Goal: Register for event/course

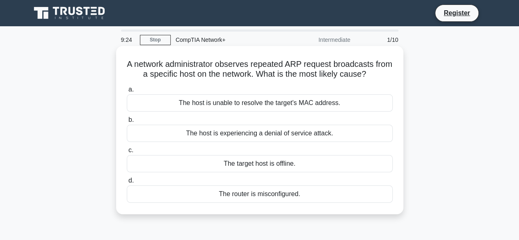
click at [267, 106] on div "The host is unable to resolve the target's MAC address." at bounding box center [260, 102] width 266 height 17
click at [127, 92] on input "a. The host is unable to resolve the target's MAC address." at bounding box center [127, 89] width 0 height 5
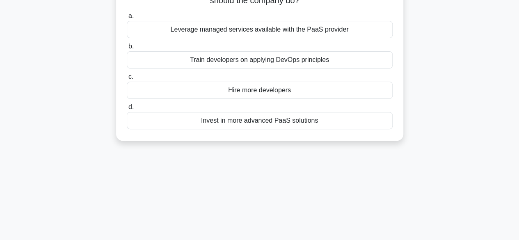
scroll to position [41, 0]
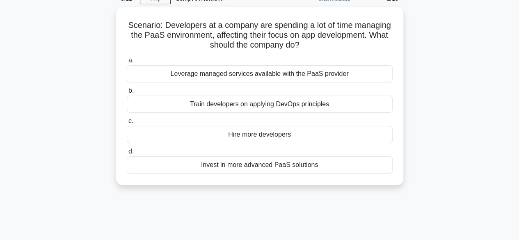
click at [267, 106] on div "Train developers on applying DevOps principles" at bounding box center [260, 104] width 266 height 17
click at [127, 94] on input "b. Train developers on applying DevOps principles" at bounding box center [127, 90] width 0 height 5
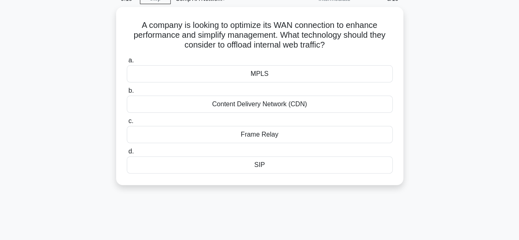
scroll to position [0, 0]
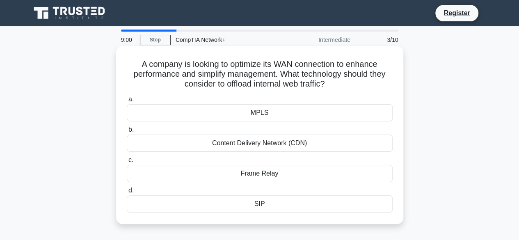
click at [291, 112] on div "MPLS" at bounding box center [260, 112] width 266 height 17
click at [127, 102] on input "a. MPLS" at bounding box center [127, 99] width 0 height 5
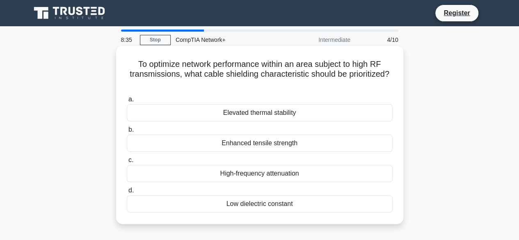
click at [275, 176] on div "High-frequency attenuation" at bounding box center [260, 173] width 266 height 17
click at [127, 163] on input "c. High-frequency attenuation" at bounding box center [127, 160] width 0 height 5
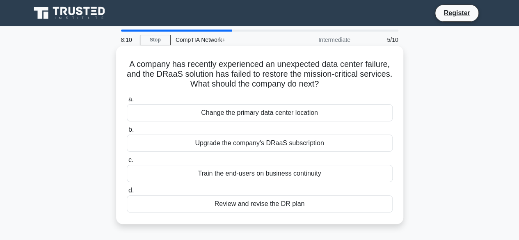
click at [281, 118] on div "Change the primary data center location" at bounding box center [260, 112] width 266 height 17
click at [127, 102] on input "a. Change the primary data center location" at bounding box center [127, 99] width 0 height 5
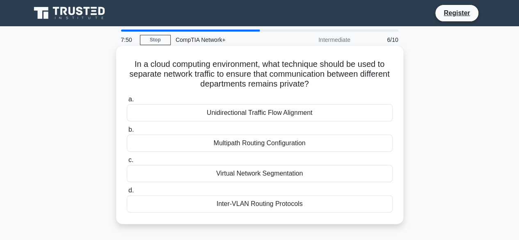
click at [283, 144] on div "Multipath Routing Configuration" at bounding box center [260, 143] width 266 height 17
click at [127, 133] on input "b. Multipath Routing Configuration" at bounding box center [127, 129] width 0 height 5
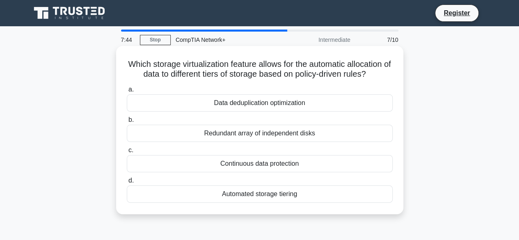
drag, startPoint x: 132, startPoint y: 66, endPoint x: 381, endPoint y: 79, distance: 249.2
click at [381, 79] on h5 "Which storage virtualization feature allows for the automatic allocation of dat…" at bounding box center [260, 69] width 268 height 21
click at [376, 78] on icon ".spinner_0XTQ{transform-origin:center;animation:spinner_y6GP .75s linear infini…" at bounding box center [371, 75] width 10 height 10
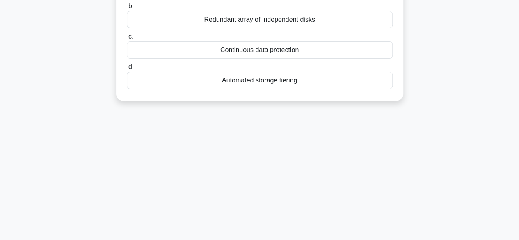
scroll to position [39, 0]
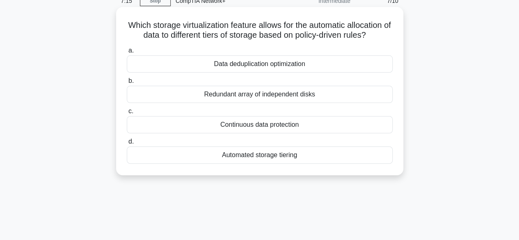
click at [305, 124] on div "Continuous data protection" at bounding box center [260, 124] width 266 height 17
click at [127, 114] on input "c. Continuous data protection" at bounding box center [127, 111] width 0 height 5
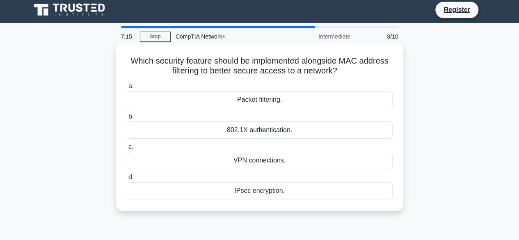
scroll to position [0, 0]
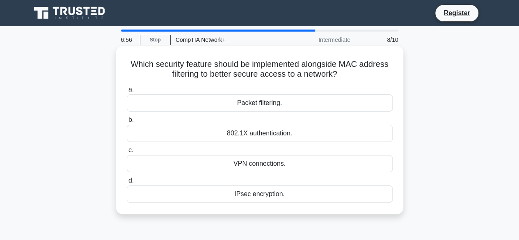
click at [307, 135] on div "802.1X authentication." at bounding box center [260, 133] width 266 height 17
click at [127, 123] on input "b. 802.1X authentication." at bounding box center [127, 119] width 0 height 5
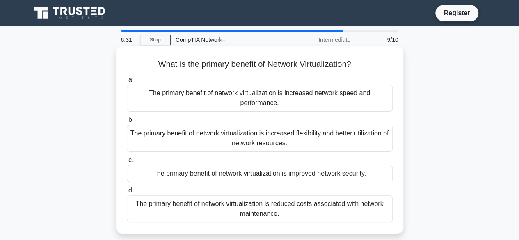
click at [256, 178] on div "The primary benefit of network virtualization is improved network security." at bounding box center [260, 173] width 266 height 17
click at [127, 163] on input "c. The primary benefit of network virtualization is improved network security." at bounding box center [127, 160] width 0 height 5
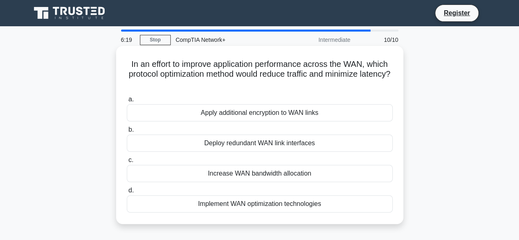
click at [269, 144] on div "Deploy redundant WAN link interfaces" at bounding box center [260, 143] width 266 height 17
click at [127, 133] on input "b. Deploy redundant WAN link interfaces" at bounding box center [127, 129] width 0 height 5
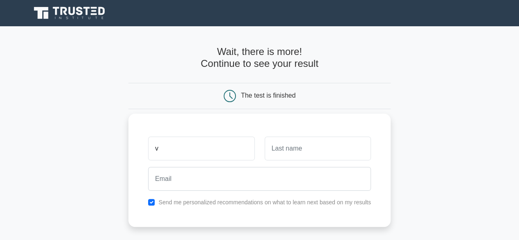
type input "v"
click at [271, 148] on input "text" at bounding box center [318, 149] width 106 height 24
type input "v"
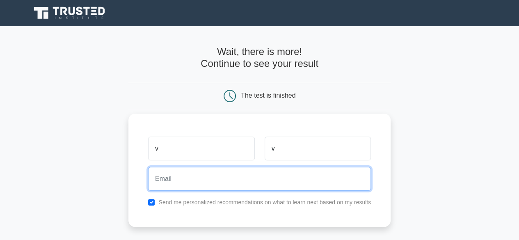
click at [264, 170] on input "email" at bounding box center [259, 179] width 223 height 24
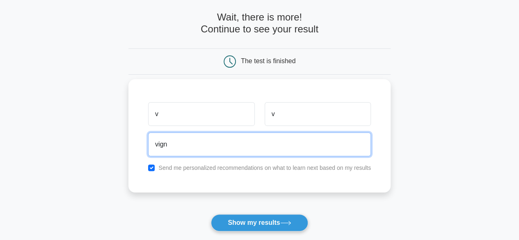
scroll to position [82, 0]
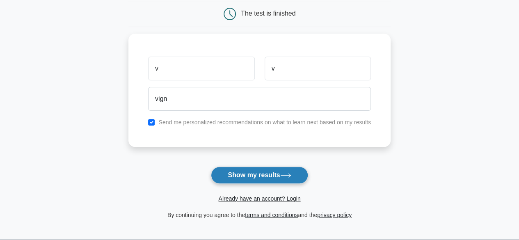
click at [290, 172] on button "Show my results" at bounding box center [259, 175] width 97 height 17
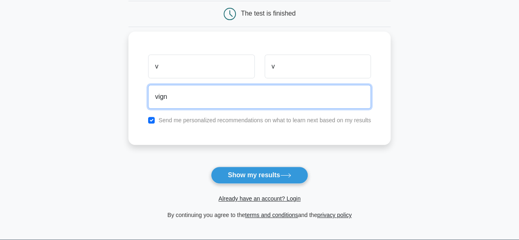
click at [199, 98] on input "vign" at bounding box center [259, 97] width 223 height 24
type input "v"
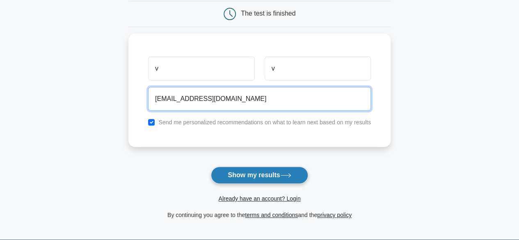
type input "vickyv0919@gmail.com"
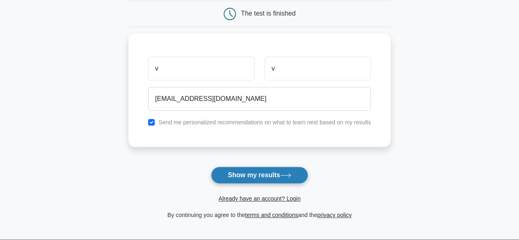
click at [255, 176] on button "Show my results" at bounding box center [259, 175] width 97 height 17
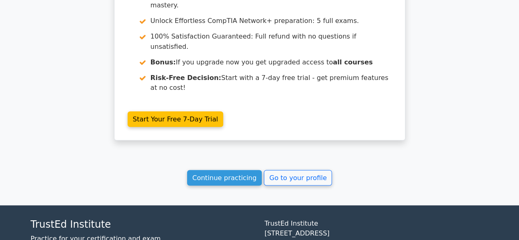
scroll to position [650, 0]
